Goal: Obtain resource: Download file/media

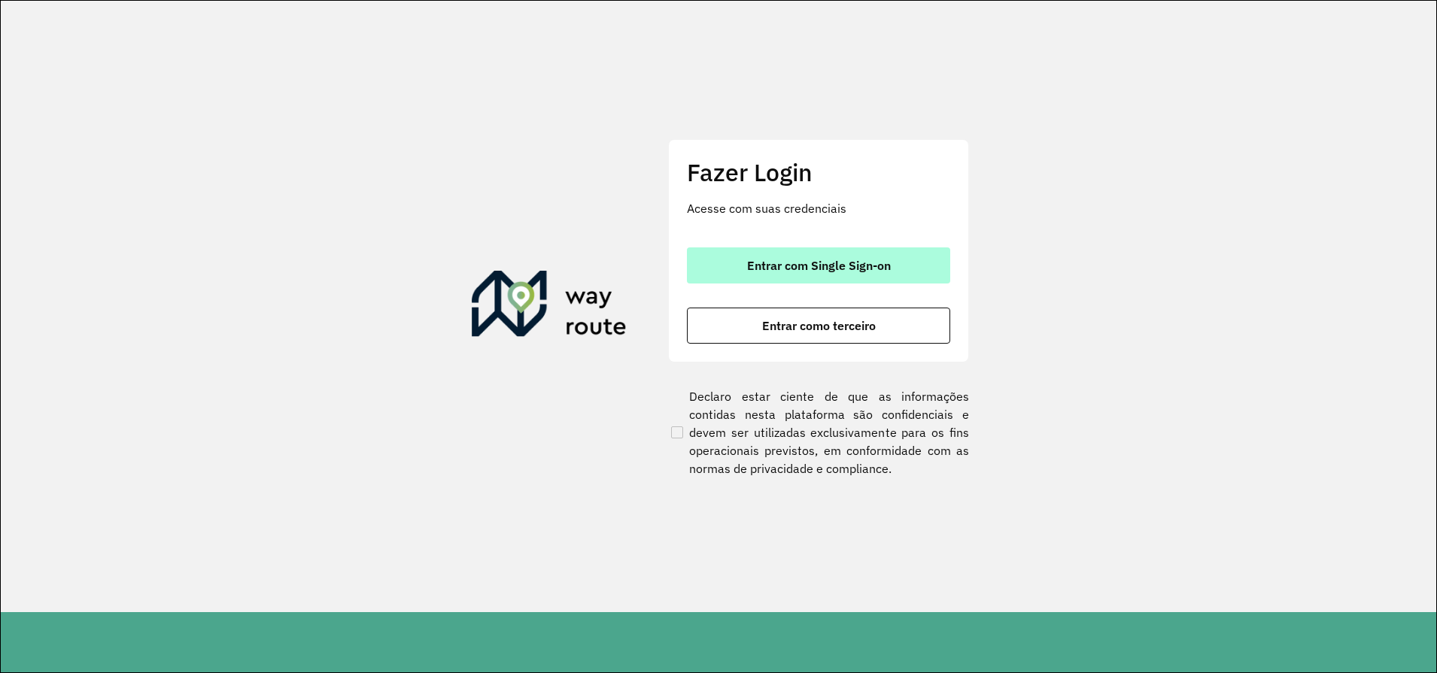
click at [819, 250] on button "Entrar com Single Sign-on" at bounding box center [818, 265] width 263 height 36
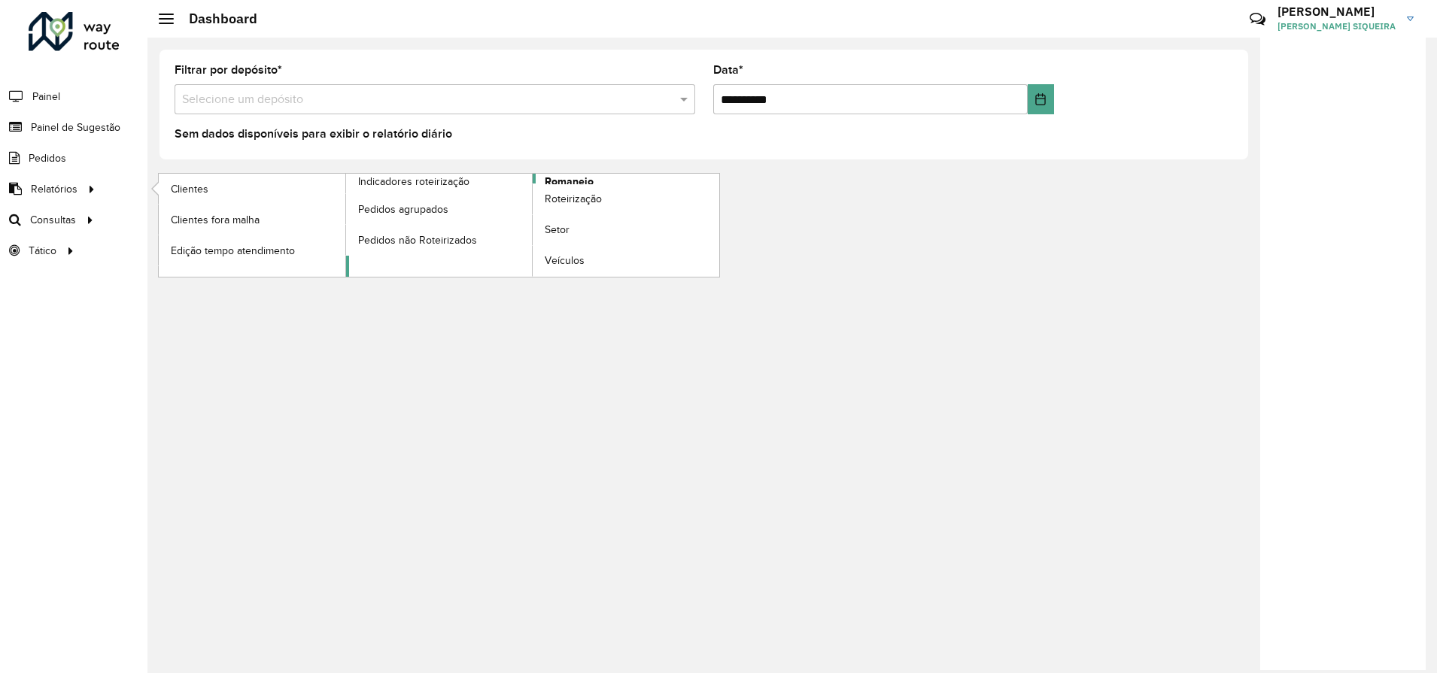
click at [587, 179] on span "Romaneio" at bounding box center [569, 182] width 49 height 16
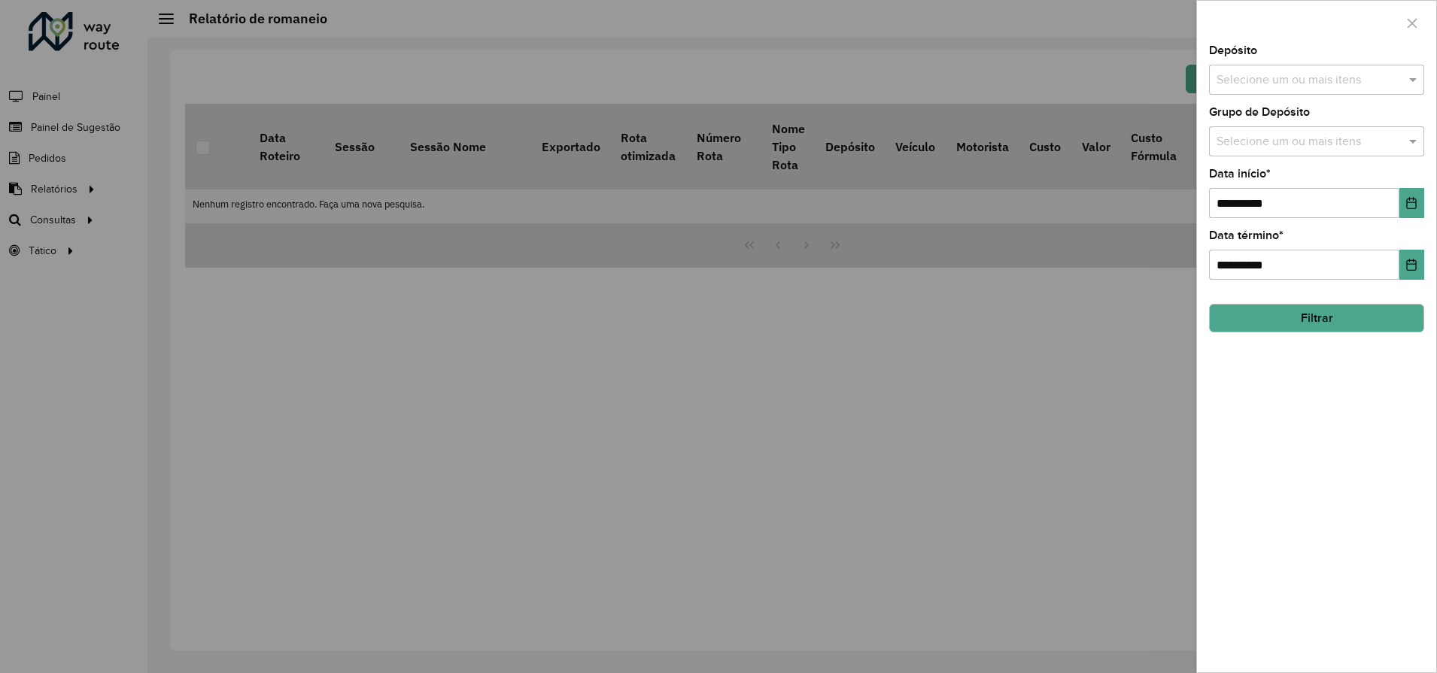
click at [1301, 80] on input "text" at bounding box center [1308, 80] width 193 height 18
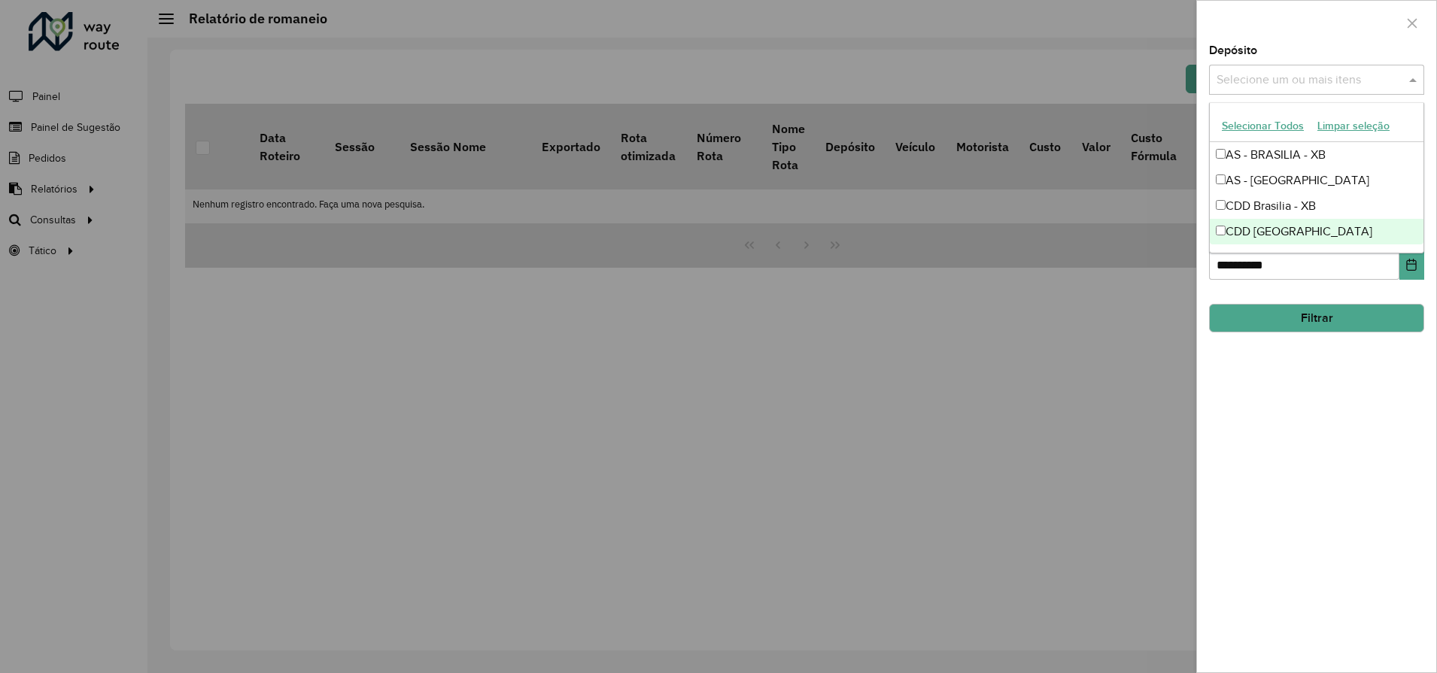
click at [1294, 236] on div "CDD [GEOGRAPHIC_DATA]" at bounding box center [1316, 232] width 214 height 26
click at [1336, 402] on div "**********" at bounding box center [1316, 358] width 239 height 627
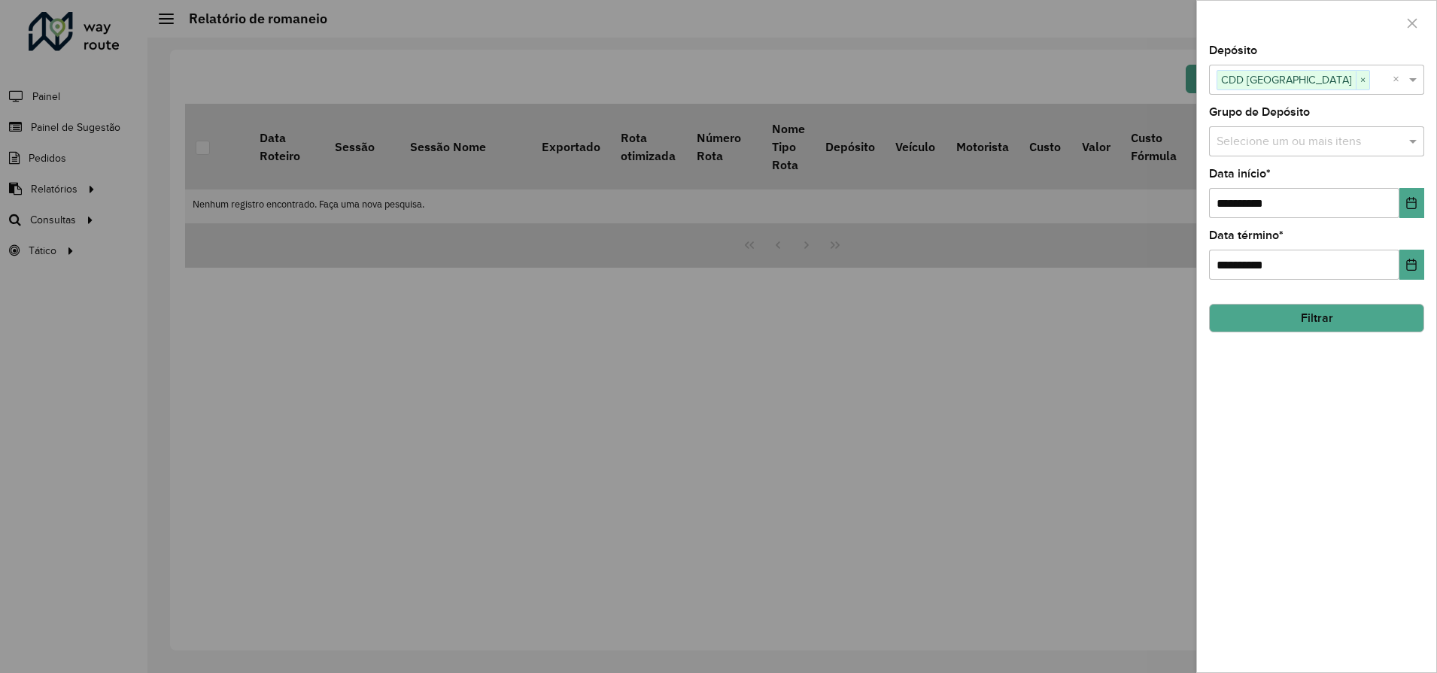
click at [1355, 316] on button "Filtrar" at bounding box center [1316, 318] width 215 height 29
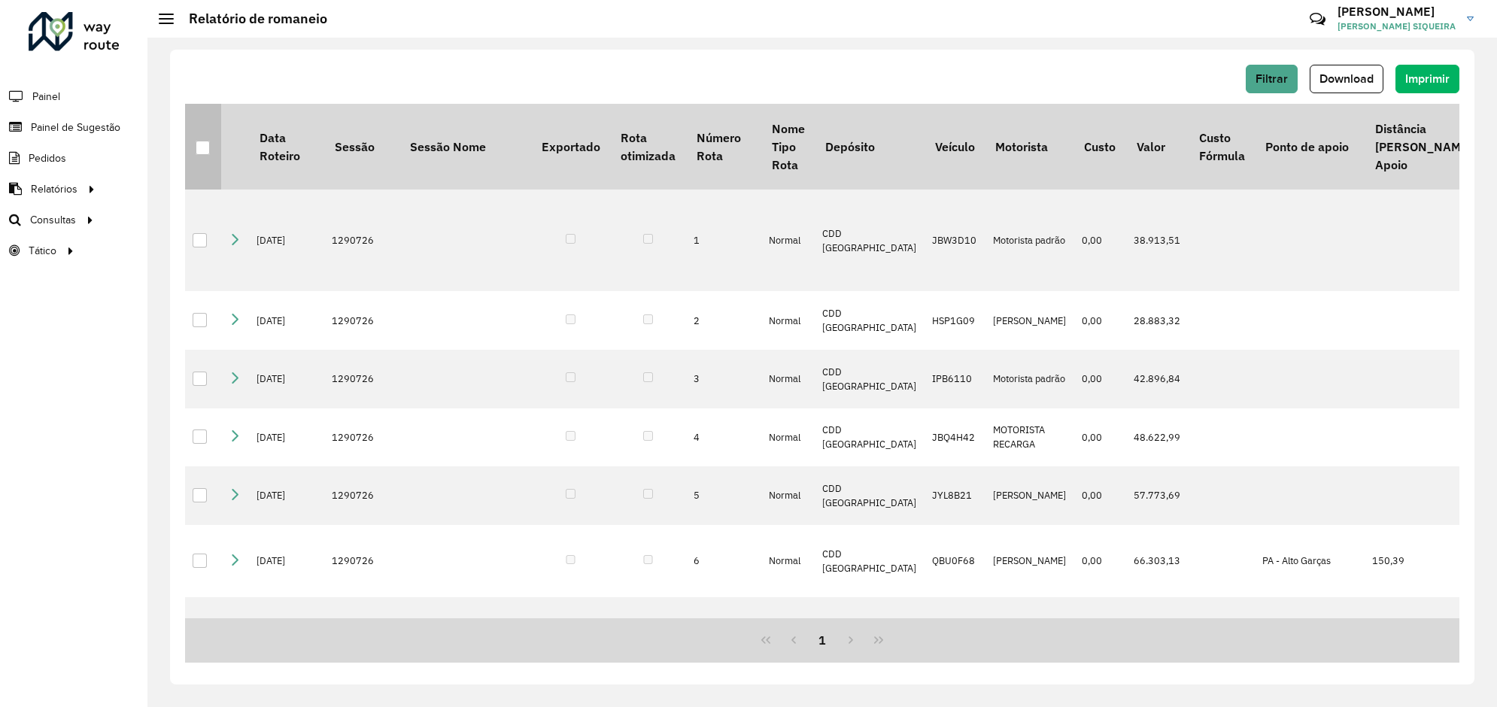
click at [203, 154] on div at bounding box center [203, 148] width 14 height 14
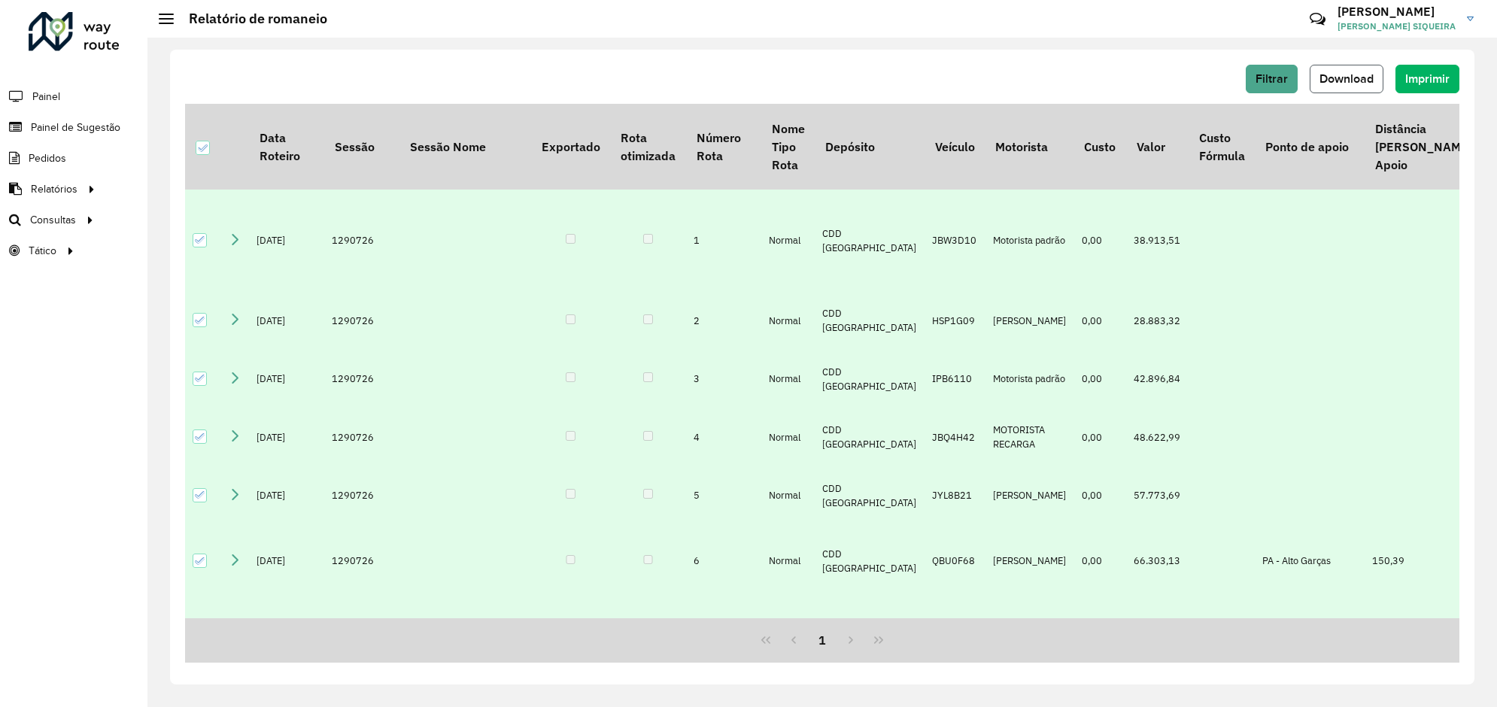
click at [1349, 83] on span "Download" at bounding box center [1346, 78] width 54 height 13
